Goal: Download file/media

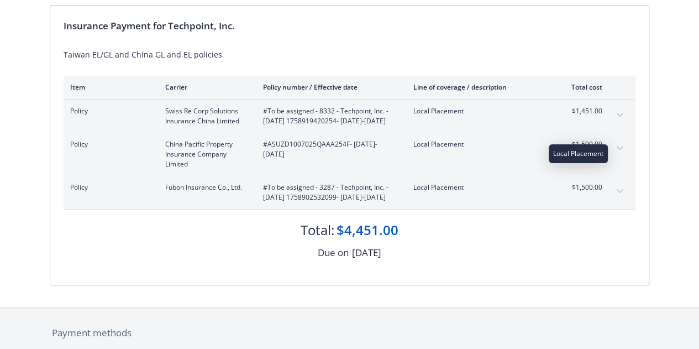
scroll to position [109, 0]
click at [624, 201] on button "expand content" at bounding box center [620, 192] width 18 height 18
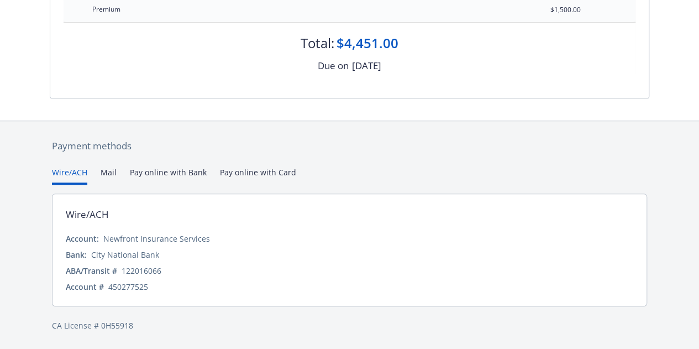
scroll to position [0, 0]
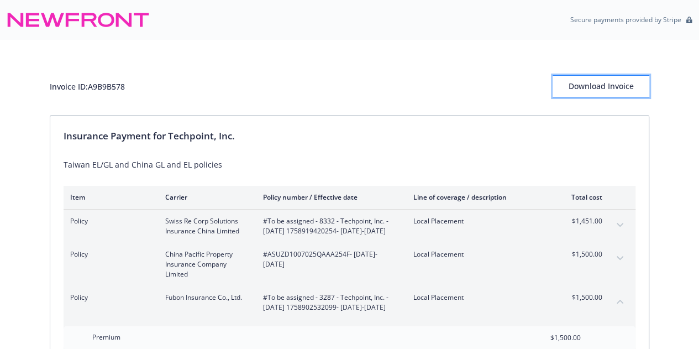
click at [627, 91] on div "Download Invoice" at bounding box center [601, 86] width 97 height 21
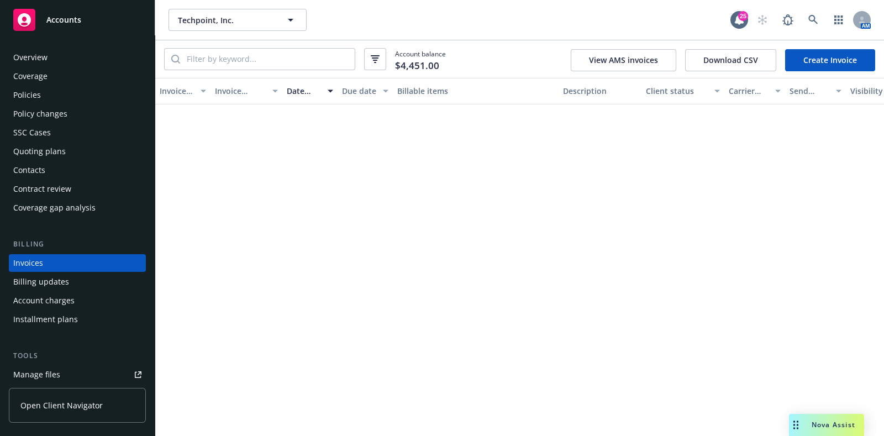
scroll to position [27, 0]
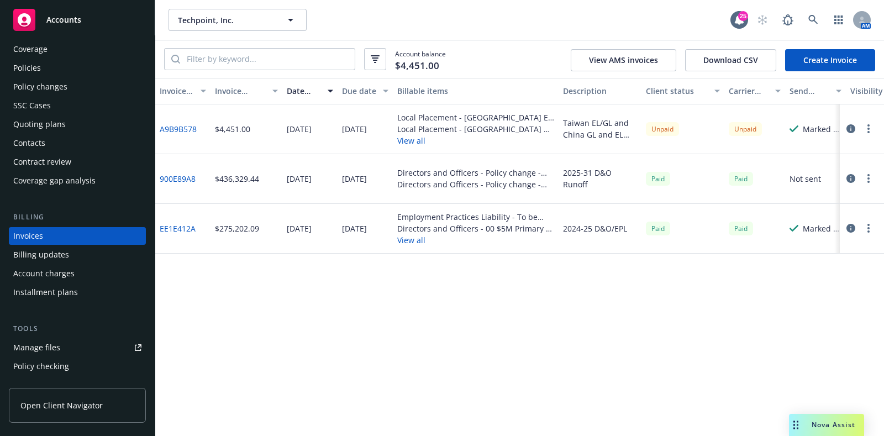
click at [37, 59] on div "Policies" at bounding box center [27, 68] width 28 height 18
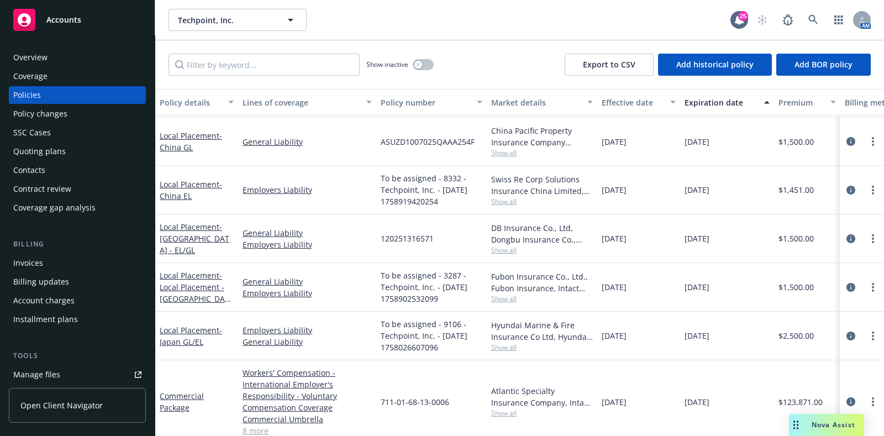
scroll to position [29, 0]
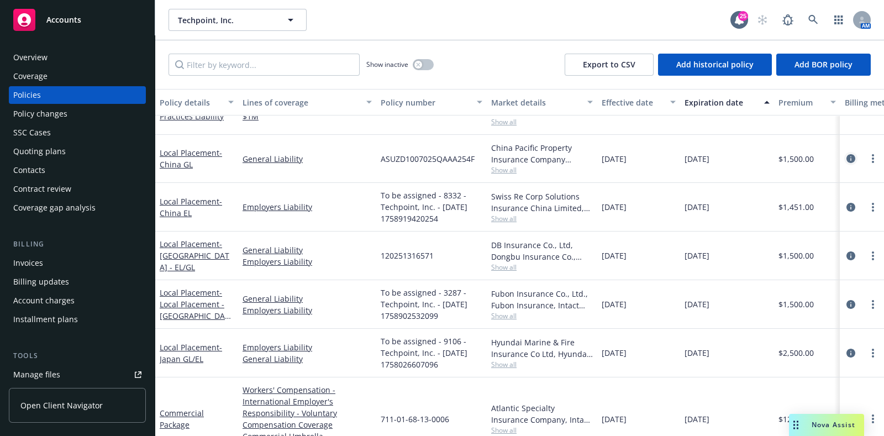
click at [845, 157] on link "circleInformation" at bounding box center [850, 158] width 13 height 13
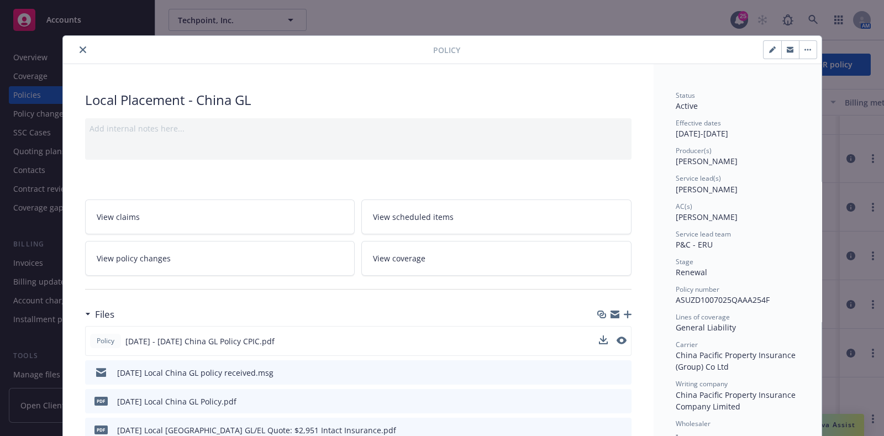
scroll to position [20, 0]
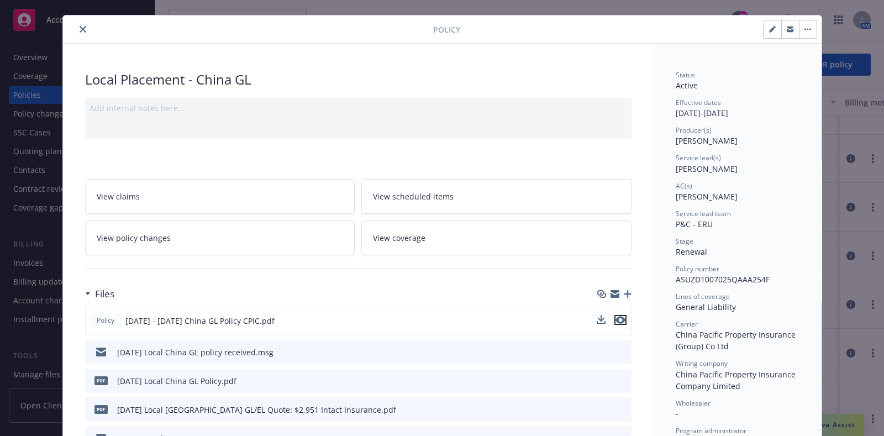
click at [616, 316] on icon "preview file" at bounding box center [621, 320] width 10 height 8
